Goal: Navigation & Orientation: Find specific page/section

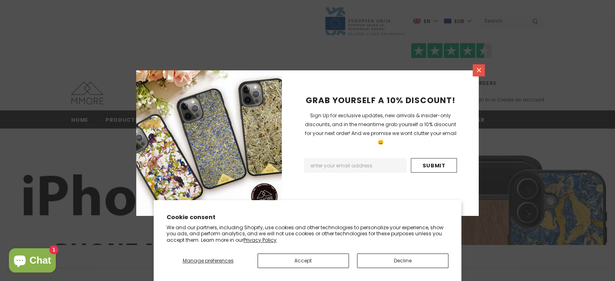
click at [303, 69] on icon at bounding box center [478, 70] width 4 height 4
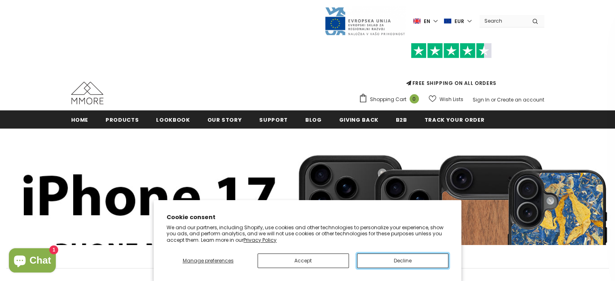
click at [303, 262] on button "Decline" at bounding box center [402, 260] width 91 height 15
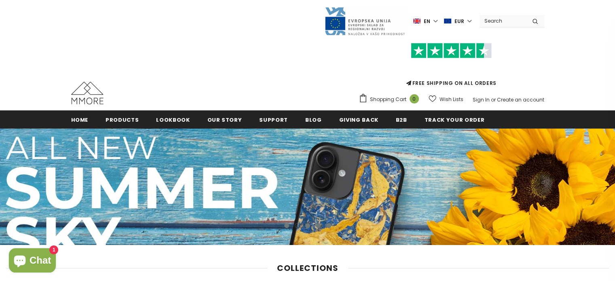
click at [303, 20] on label "en" at bounding box center [426, 21] width 26 height 12
click at [303, 49] on span "de" at bounding box center [419, 49] width 6 height 6
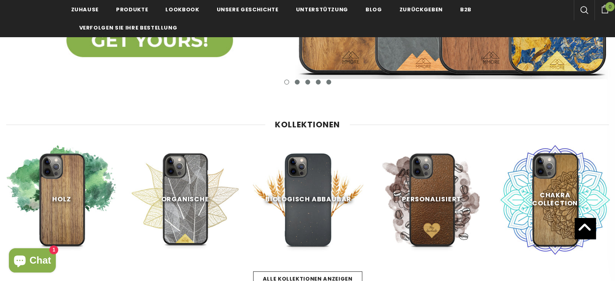
scroll to position [300, 0]
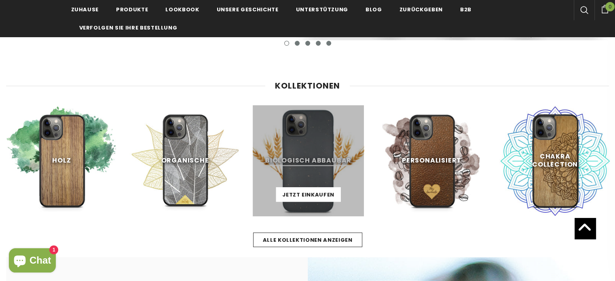
click at [301, 163] on link at bounding box center [308, 160] width 111 height 111
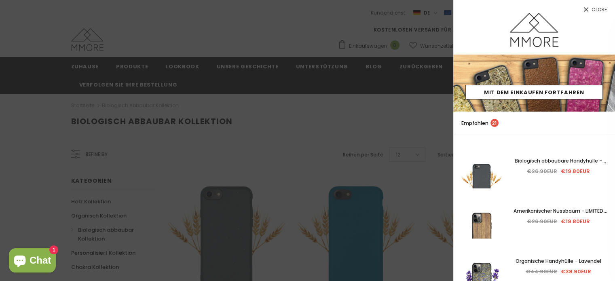
click at [595, 9] on span "Close" at bounding box center [598, 9] width 15 height 5
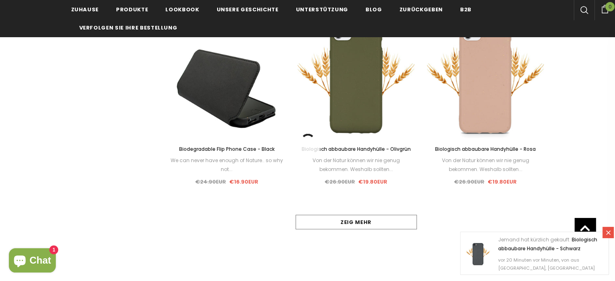
scroll to position [790, 0]
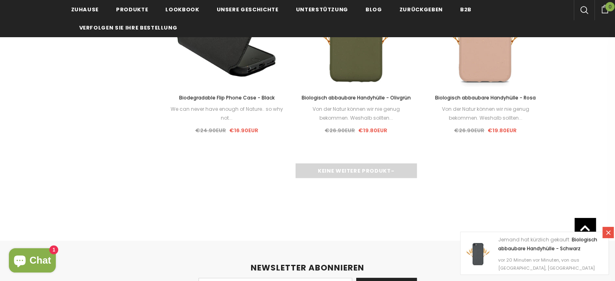
click at [361, 169] on div "Keine weitere Produkt-" at bounding box center [356, 170] width 376 height 15
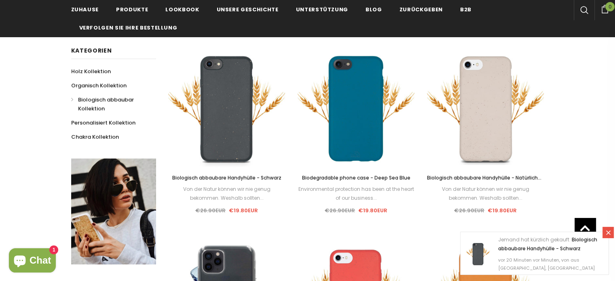
scroll to position [100, 0]
